Goal: Transaction & Acquisition: Purchase product/service

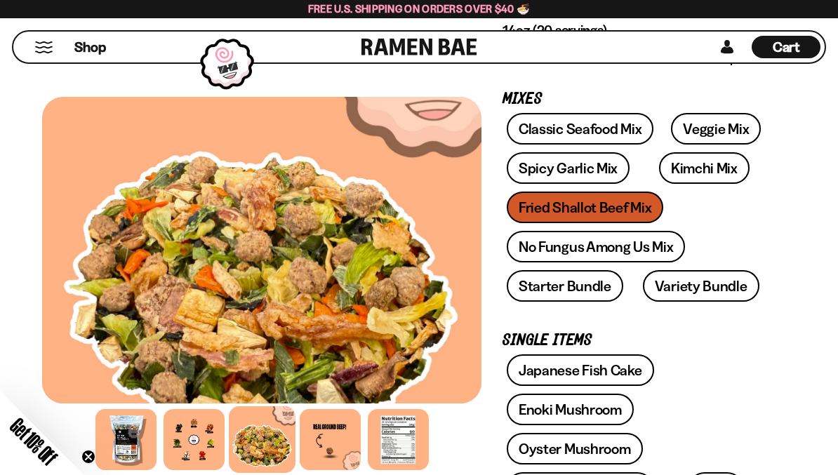
scroll to position [241, 0]
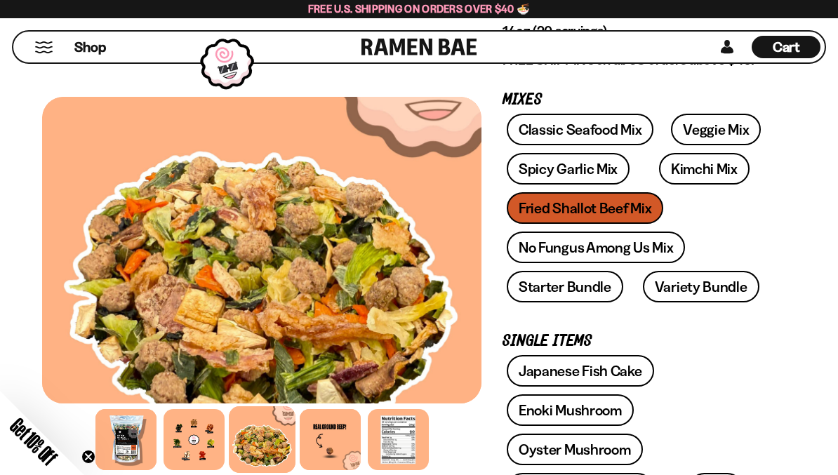
click at [619, 206] on div "Classic Seafood Mix Veggie Mix Spicy Garlic Mix Kimchi Mix Fried Shallot Beef M…" at bounding box center [638, 212] width 272 height 196
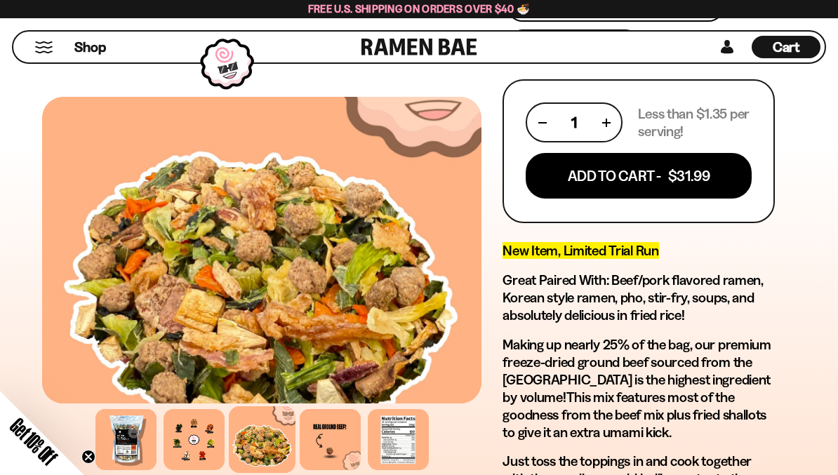
scroll to position [832, 0]
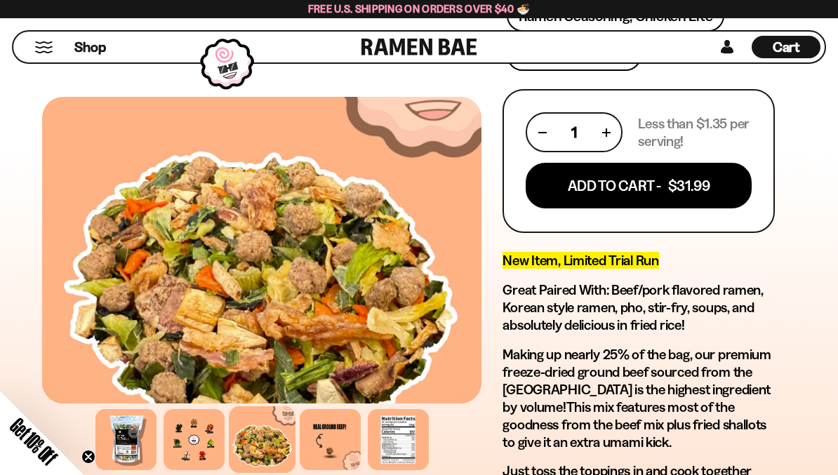
click at [95, 45] on span "Shop" at bounding box center [90, 47] width 32 height 19
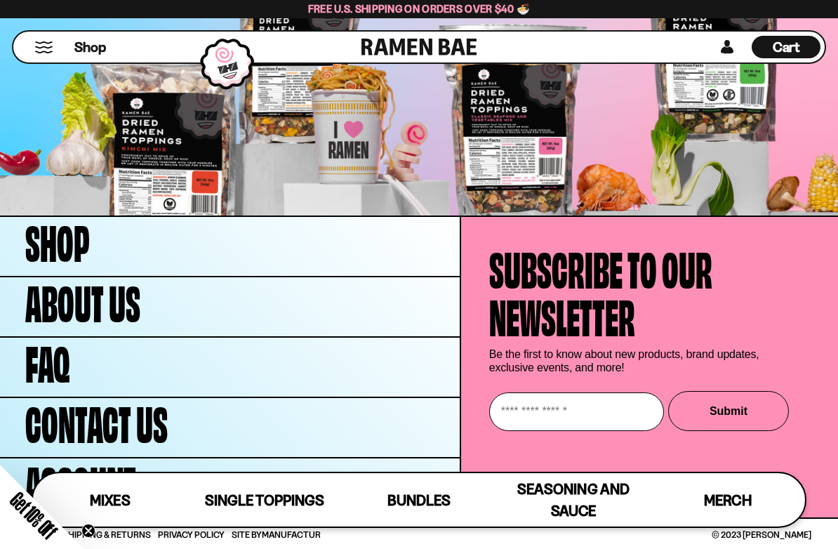
scroll to position [3817, 0]
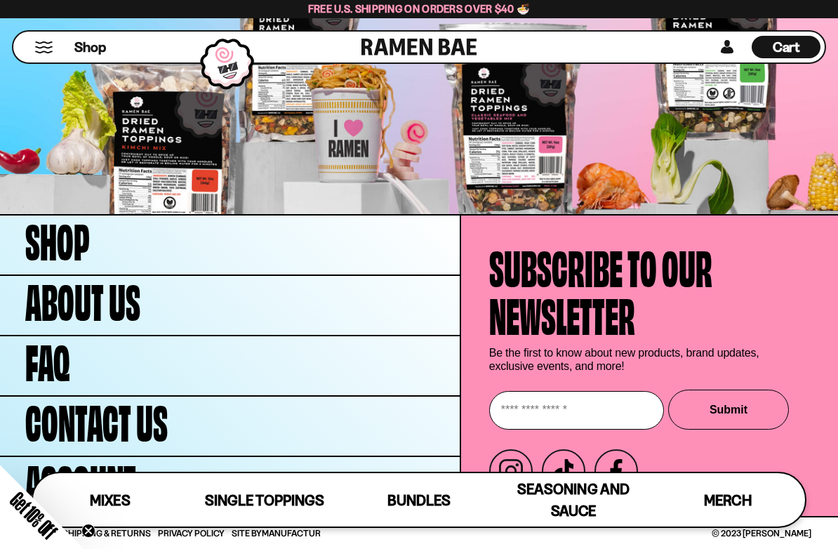
click at [119, 474] on span "Mixes" at bounding box center [110, 500] width 40 height 18
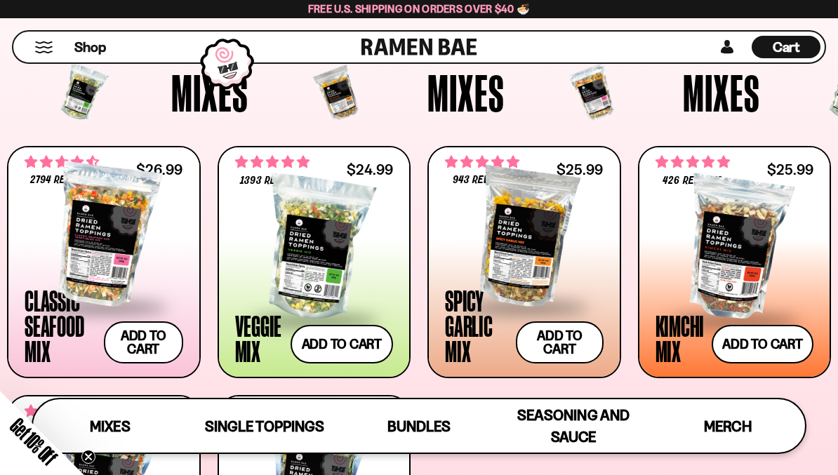
scroll to position [387, 0]
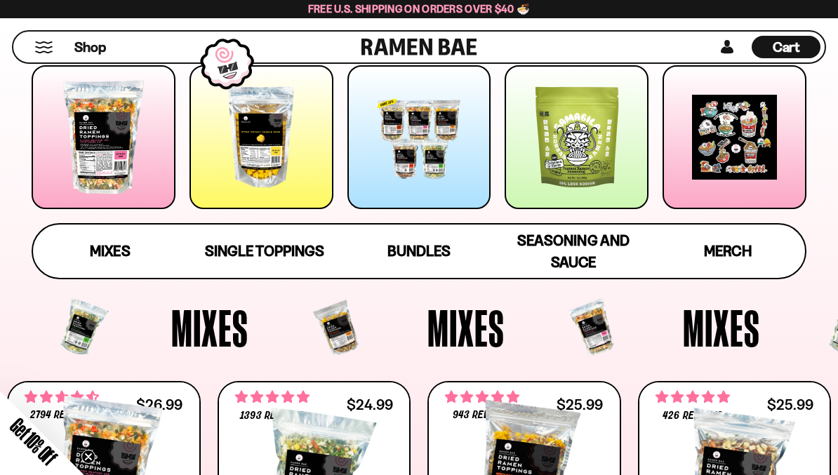
click at [441, 253] on span "Bundles" at bounding box center [418, 251] width 63 height 18
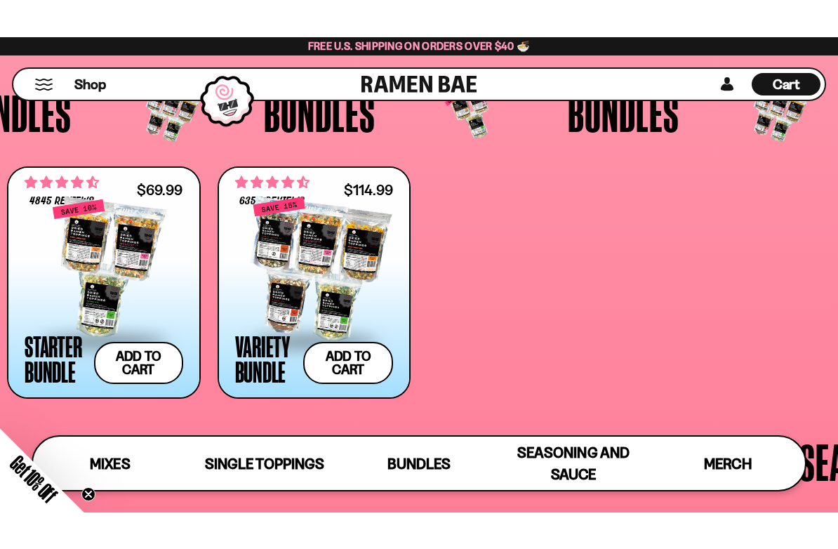
scroll to position [2378, 0]
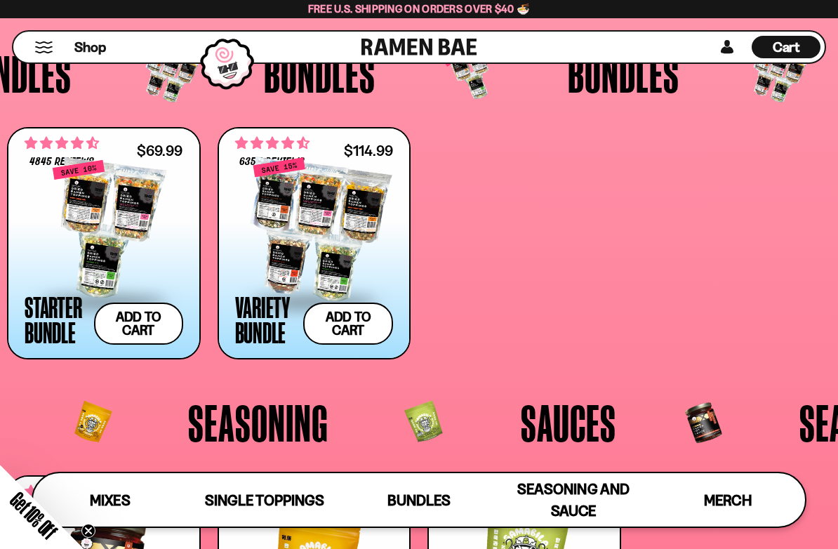
click at [339, 240] on div at bounding box center [314, 229] width 159 height 140
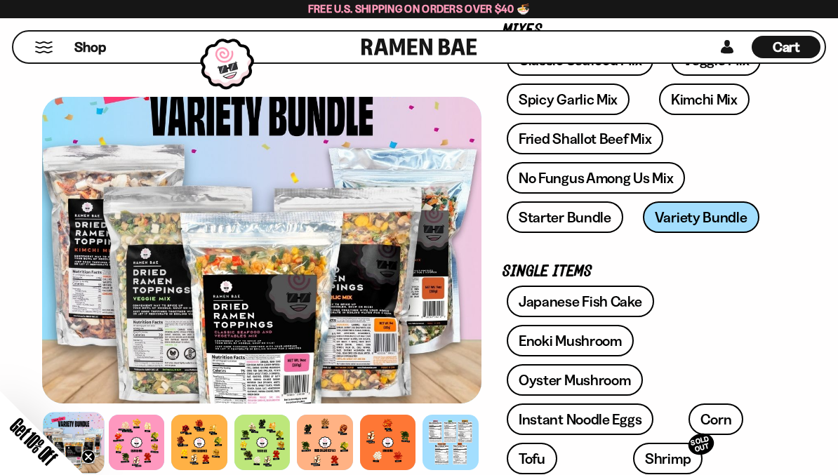
scroll to position [253, 0]
